Goal: Task Accomplishment & Management: Use online tool/utility

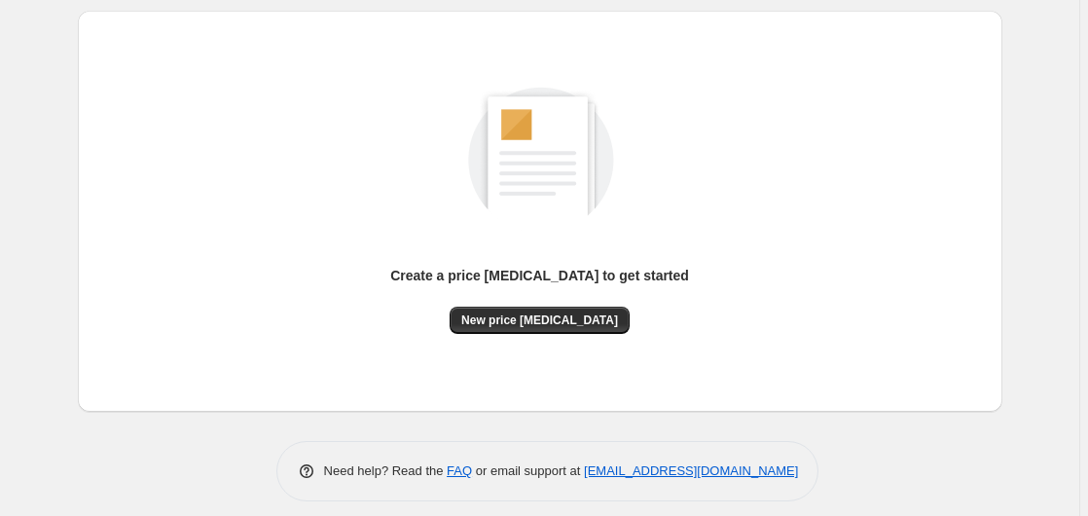
scroll to position [213, 0]
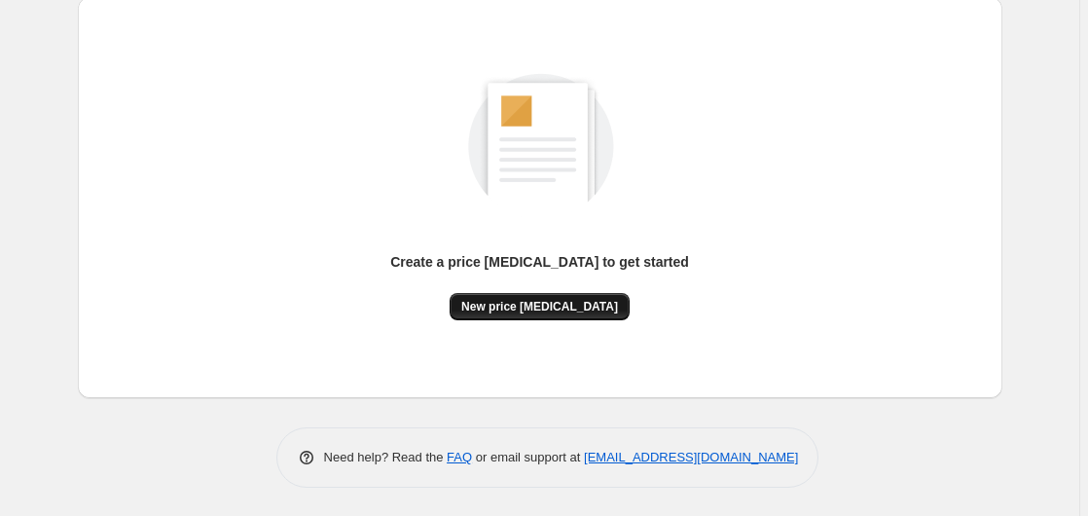
click at [520, 317] on button "New price [MEDICAL_DATA]" at bounding box center [540, 306] width 180 height 27
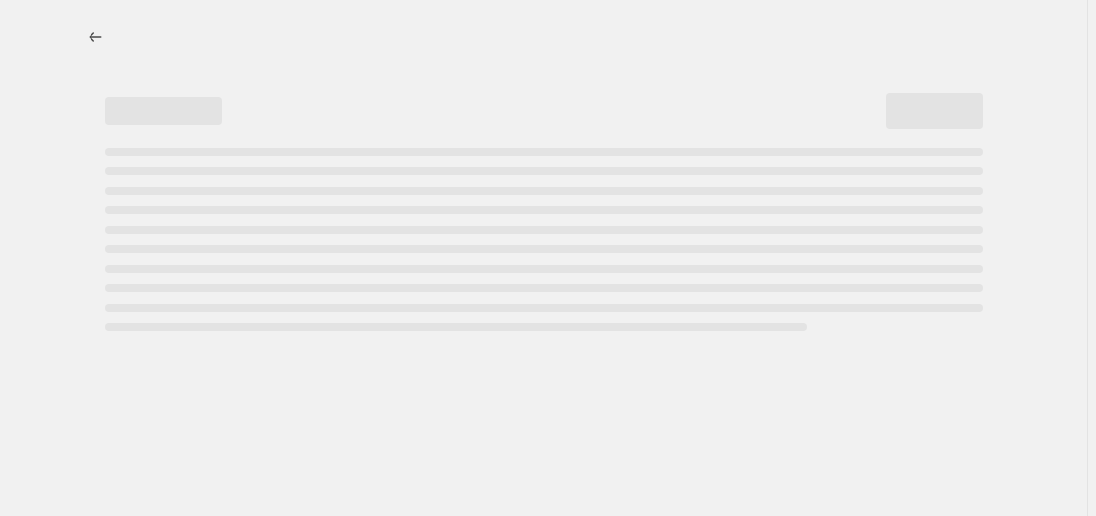
select select "percentage"
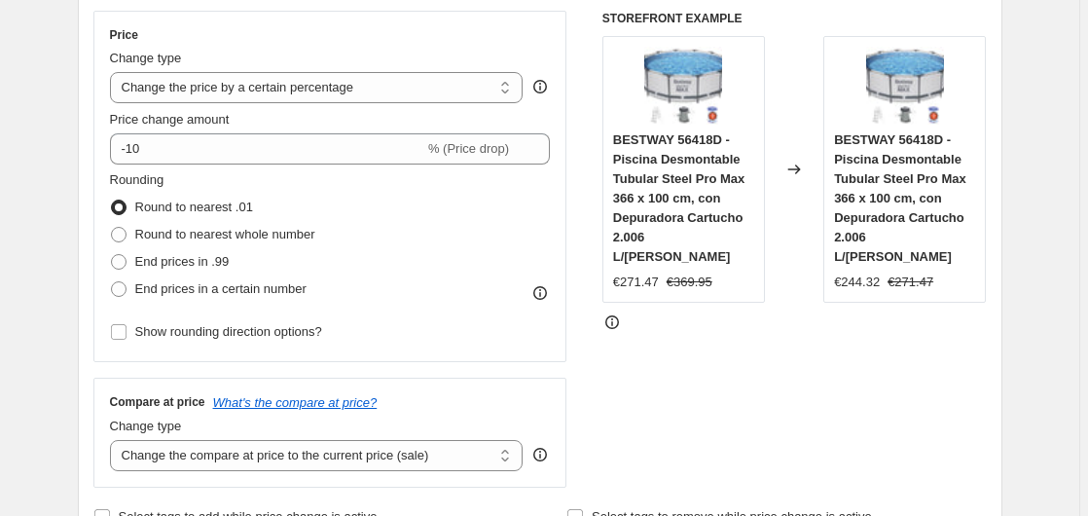
scroll to position [397, 0]
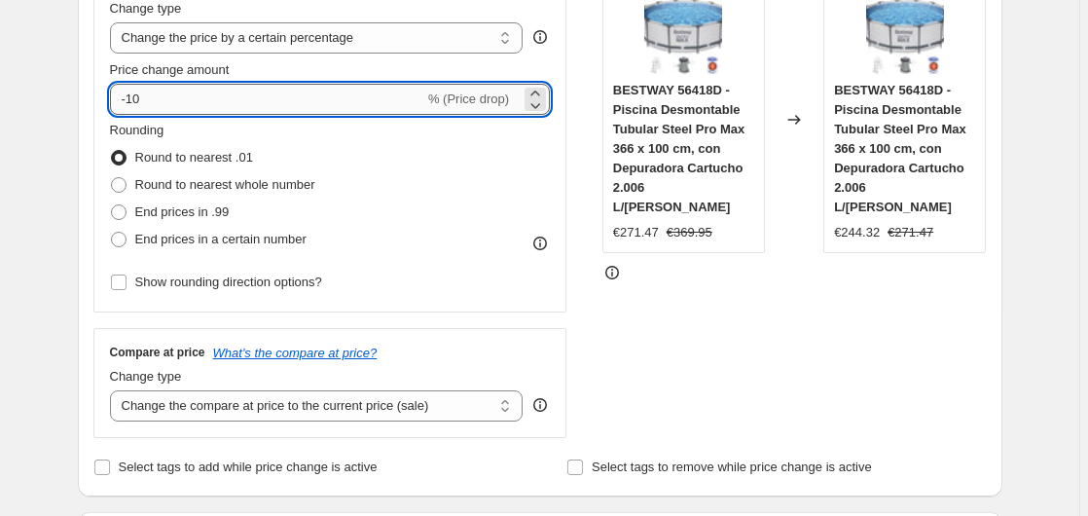
click at [233, 91] on input "-10" at bounding box center [267, 99] width 314 height 31
type input "-1"
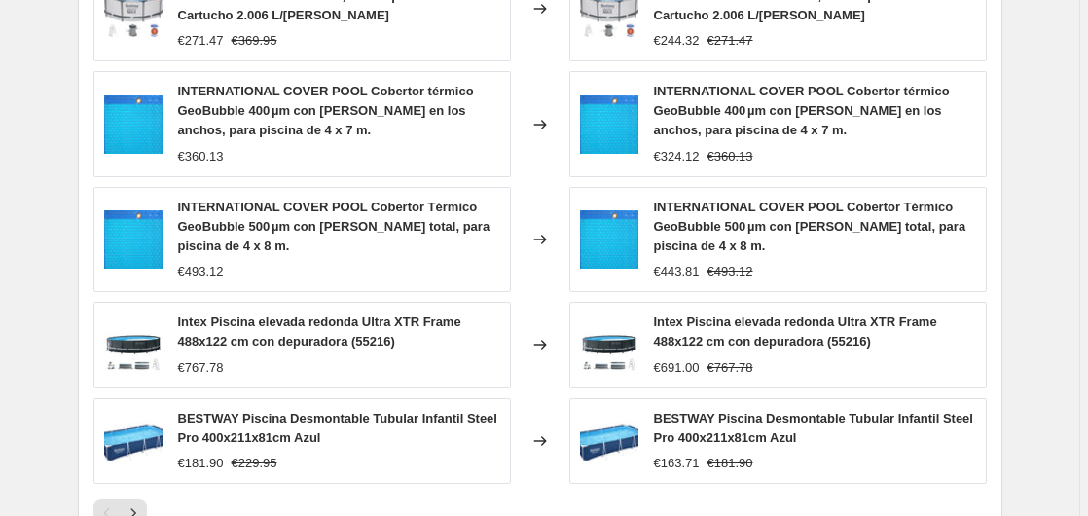
scroll to position [1520, 0]
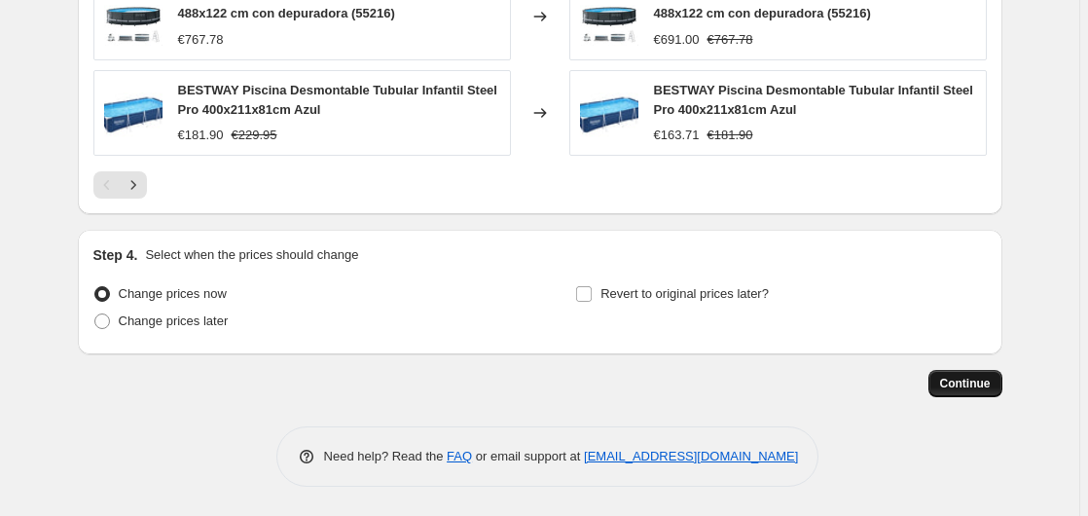
type input "-35"
click at [948, 387] on span "Continue" at bounding box center [965, 384] width 51 height 16
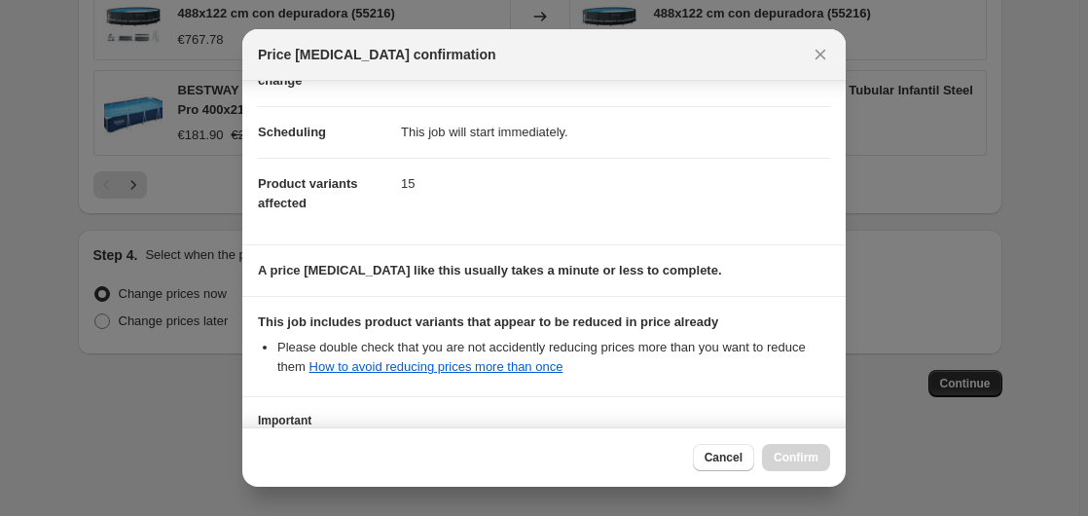
scroll to position [308, 0]
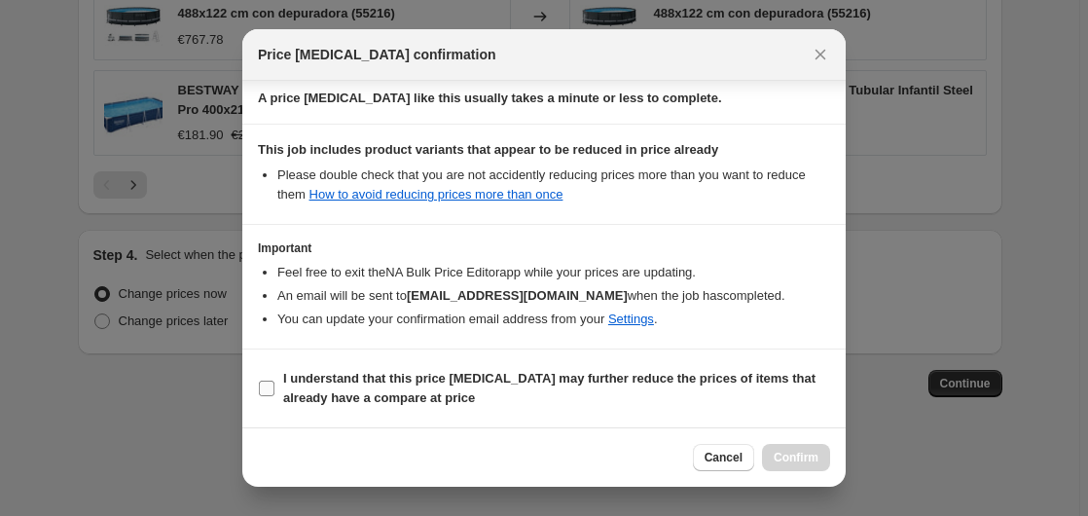
click at [338, 385] on b "I understand that this price [MEDICAL_DATA] may further reduce the prices of it…" at bounding box center [549, 388] width 532 height 34
click at [274, 385] on input "I understand that this price [MEDICAL_DATA] may further reduce the prices of it…" at bounding box center [267, 389] width 16 height 16
click at [338, 385] on b "I understand that this price [MEDICAL_DATA] may further reduce the prices of it…" at bounding box center [549, 388] width 532 height 34
click at [274, 385] on input "I understand that this price [MEDICAL_DATA] may further reduce the prices of it…" at bounding box center [267, 389] width 16 height 16
click at [467, 380] on b "I understand that this price [MEDICAL_DATA] may further reduce the prices of it…" at bounding box center [549, 388] width 532 height 34
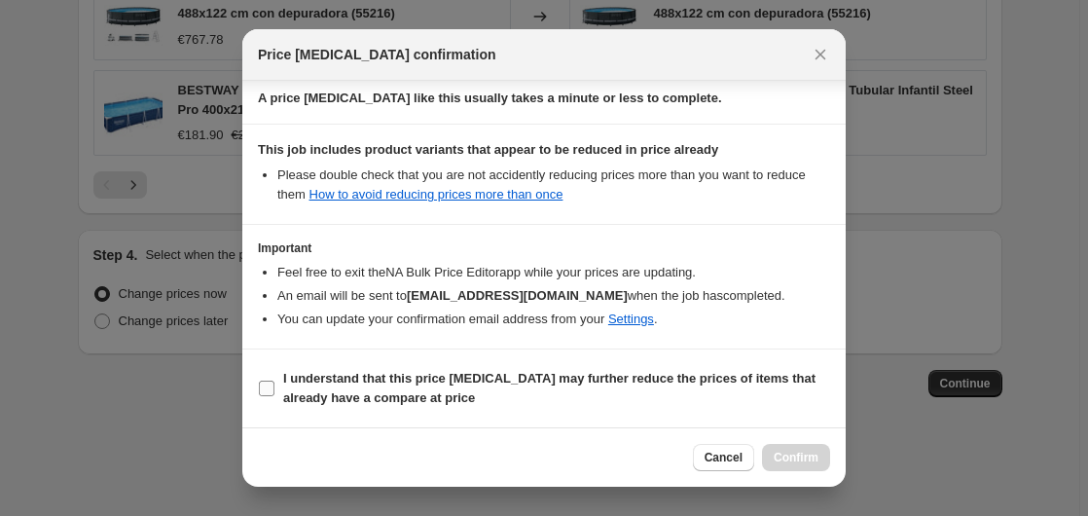
click at [274, 381] on input "I understand that this price [MEDICAL_DATA] may further reduce the prices of it…" at bounding box center [267, 389] width 16 height 16
click at [467, 380] on b "I understand that this price [MEDICAL_DATA] may further reduce the prices of it…" at bounding box center [549, 388] width 532 height 34
click at [274, 381] on input "I understand that this price [MEDICAL_DATA] may further reduce the prices of it…" at bounding box center [267, 389] width 16 height 16
click at [637, 394] on span "I understand that this price [MEDICAL_DATA] may further reduce the prices of it…" at bounding box center [556, 388] width 547 height 39
click at [274, 394] on input "I understand that this price [MEDICAL_DATA] may further reduce the prices of it…" at bounding box center [267, 389] width 16 height 16
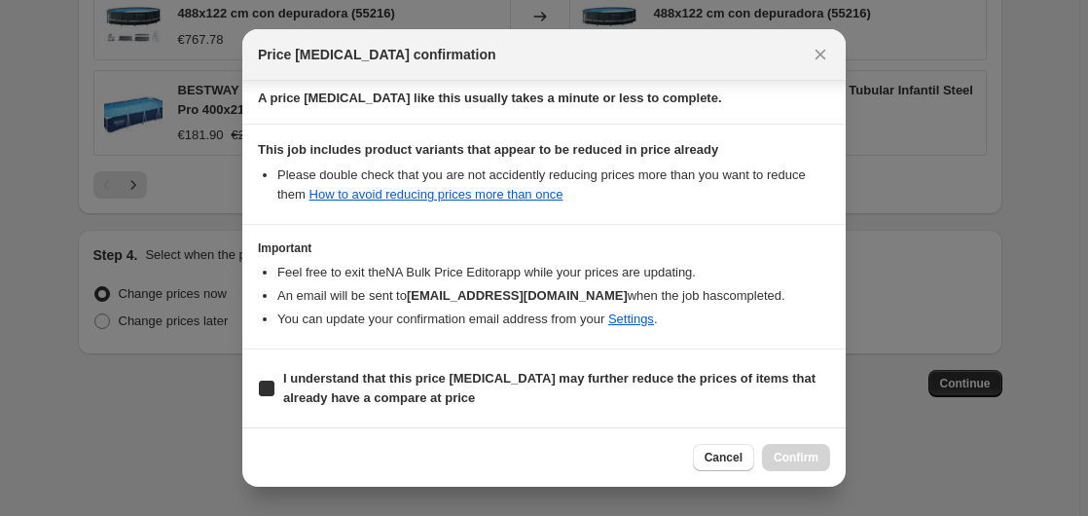
checkbox input "true"
click at [814, 458] on span "Confirm" at bounding box center [796, 458] width 45 height 16
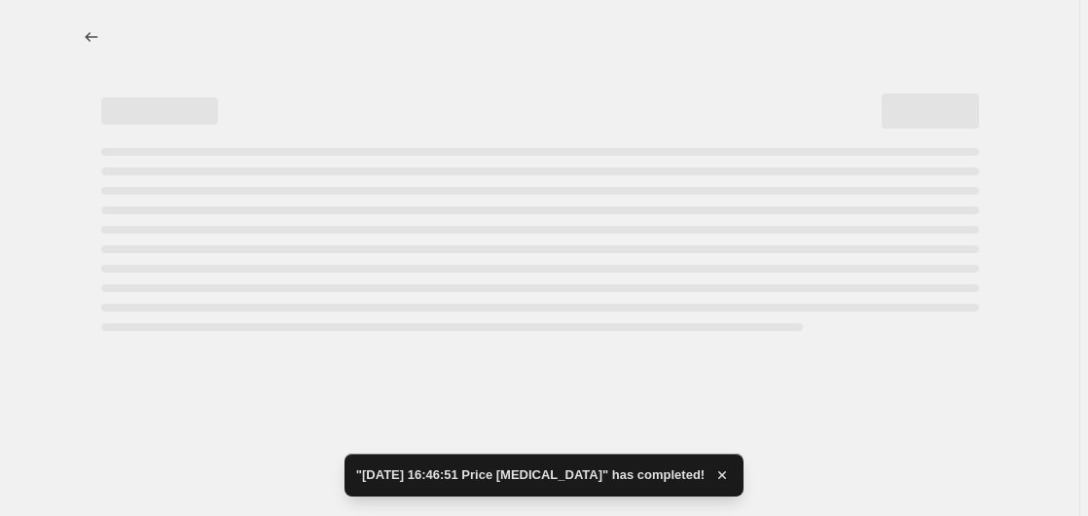
select select "percentage"
